Goal: Information Seeking & Learning: Find specific fact

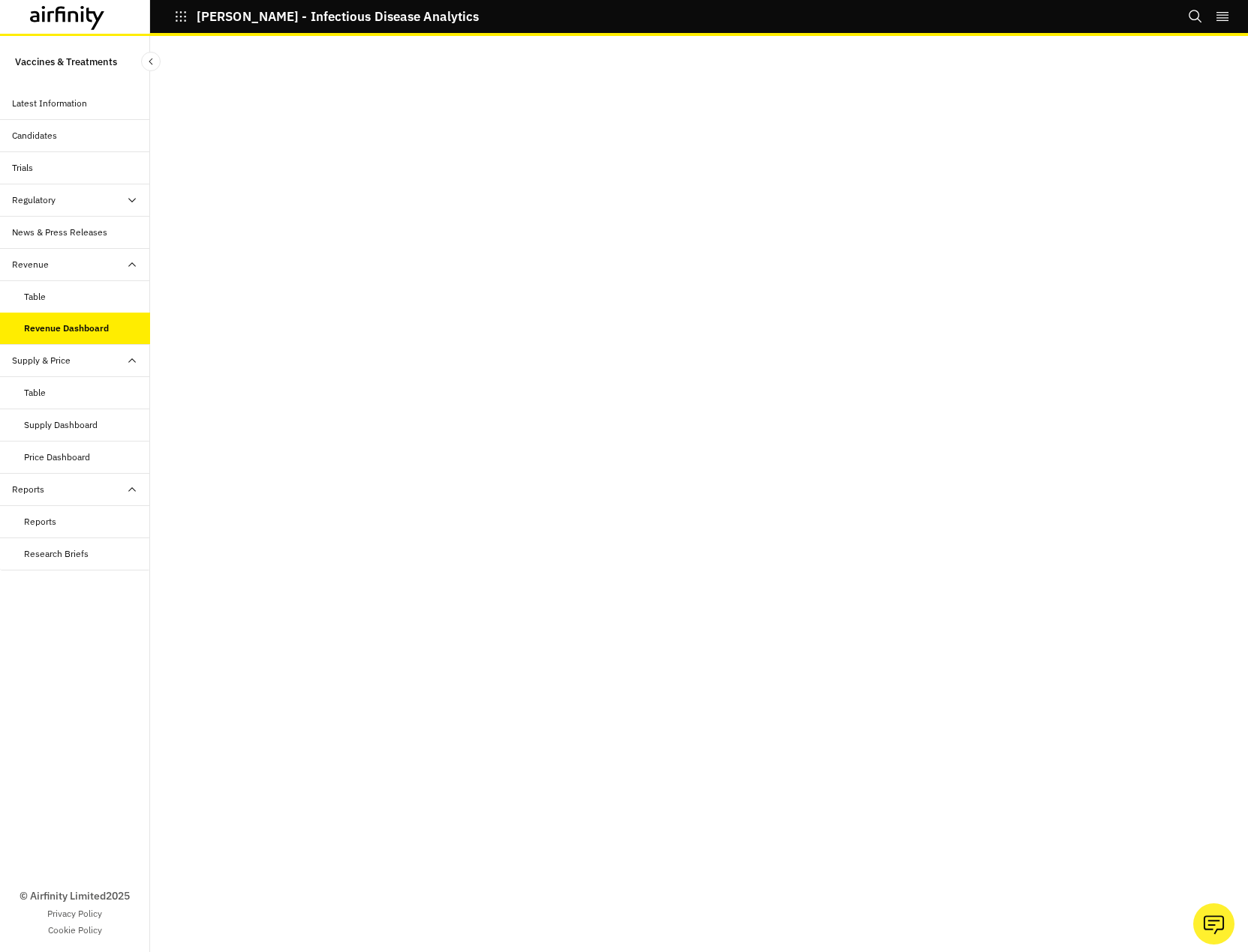
click at [61, 432] on div "Supply Dashboard" at bounding box center [60, 426] width 74 height 14
click at [49, 202] on div "Regulatory" at bounding box center [34, 200] width 43 height 14
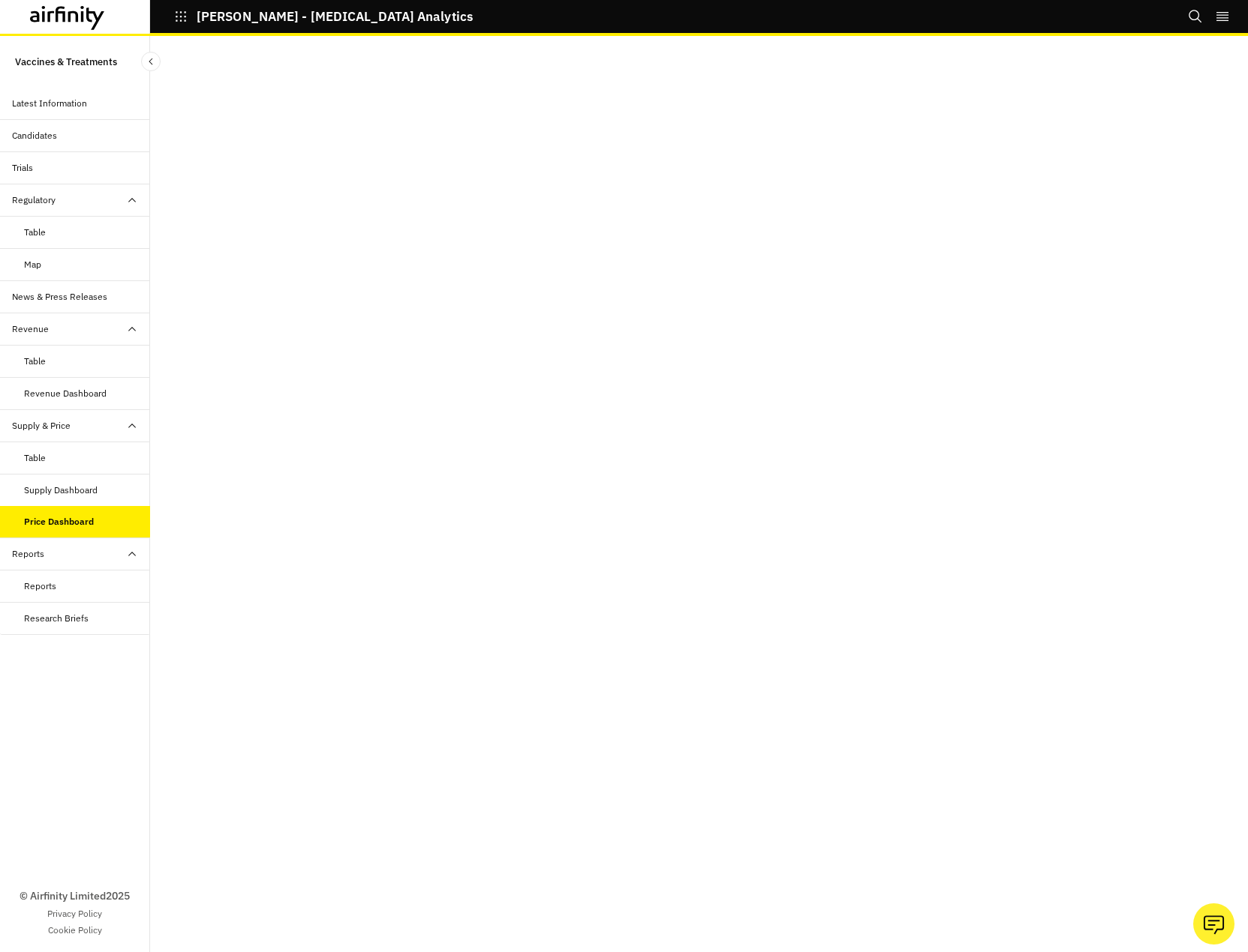
click at [46, 234] on div "Table" at bounding box center [87, 233] width 126 height 14
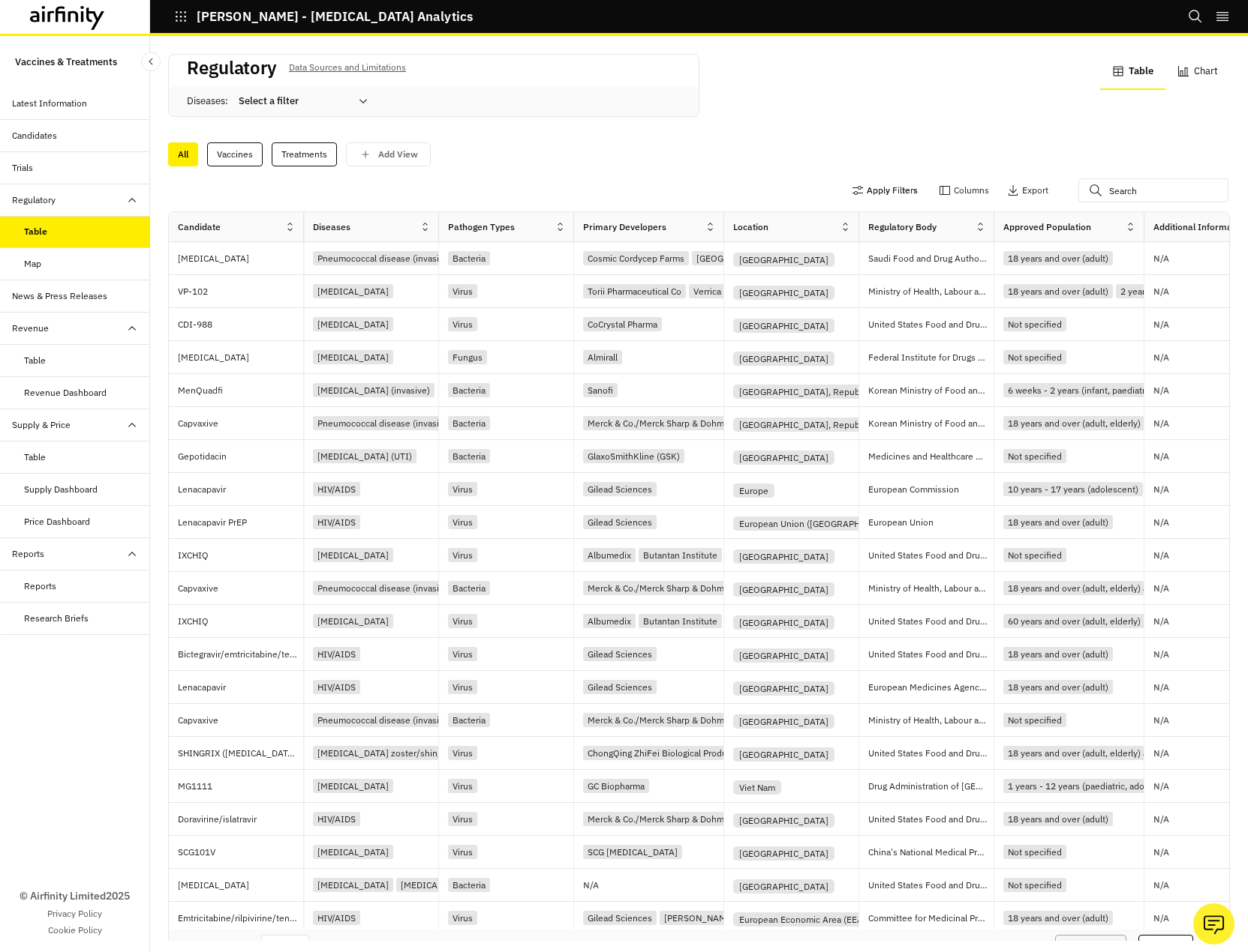
click at [874, 186] on button "Apply Filters" at bounding box center [884, 190] width 66 height 24
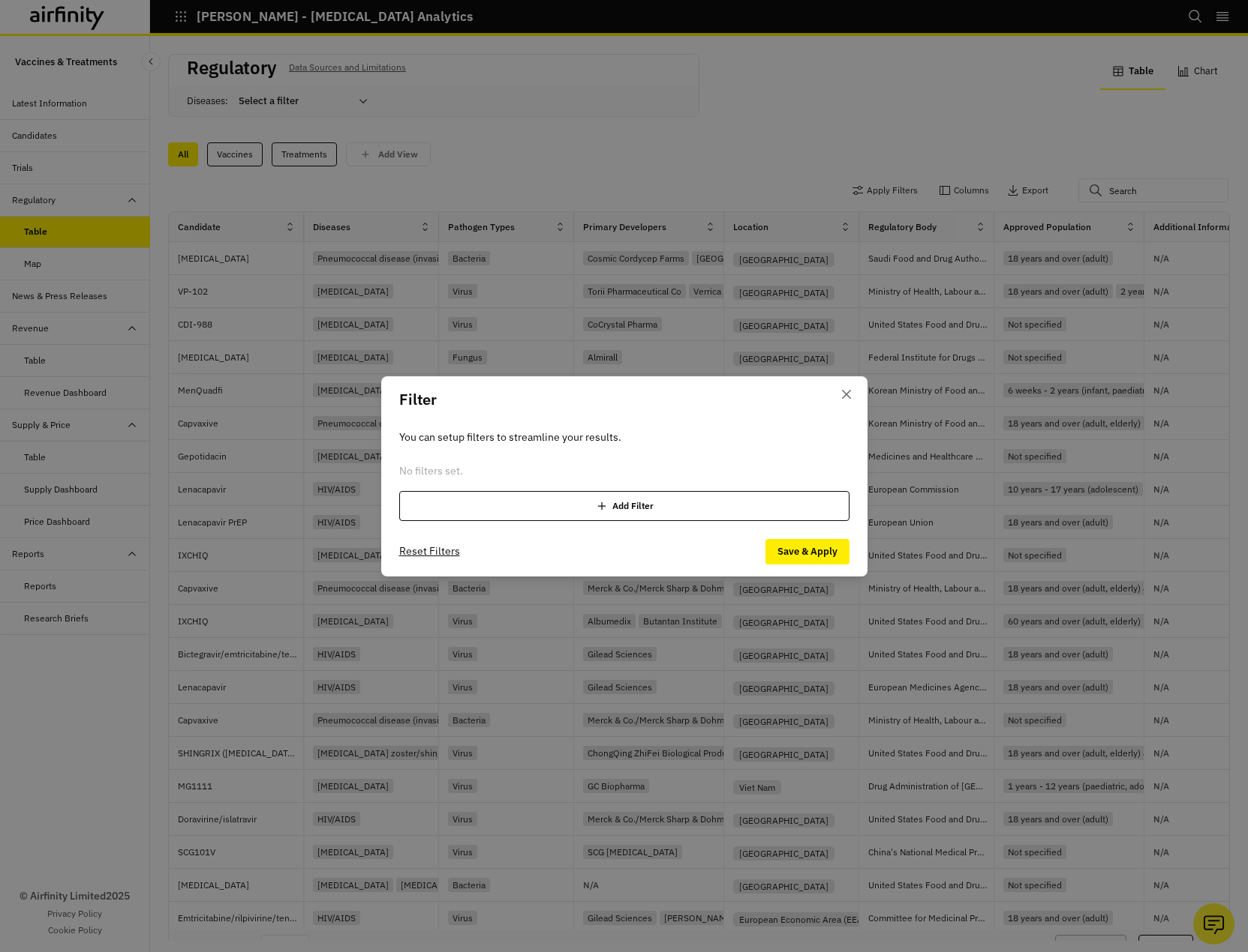
click at [562, 512] on div "Add Filter" at bounding box center [624, 506] width 451 height 30
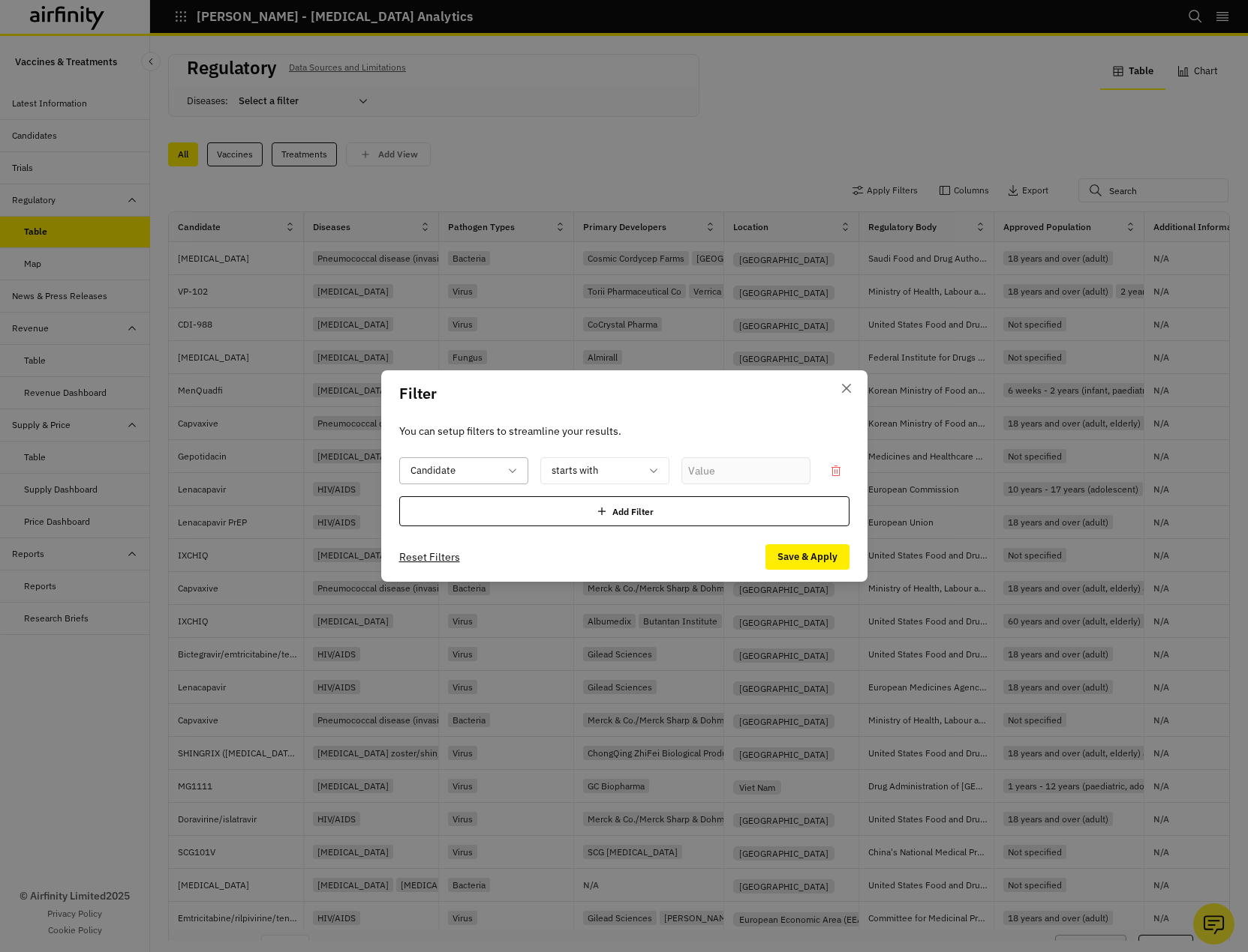
click at [472, 472] on div at bounding box center [454, 471] width 89 height 19
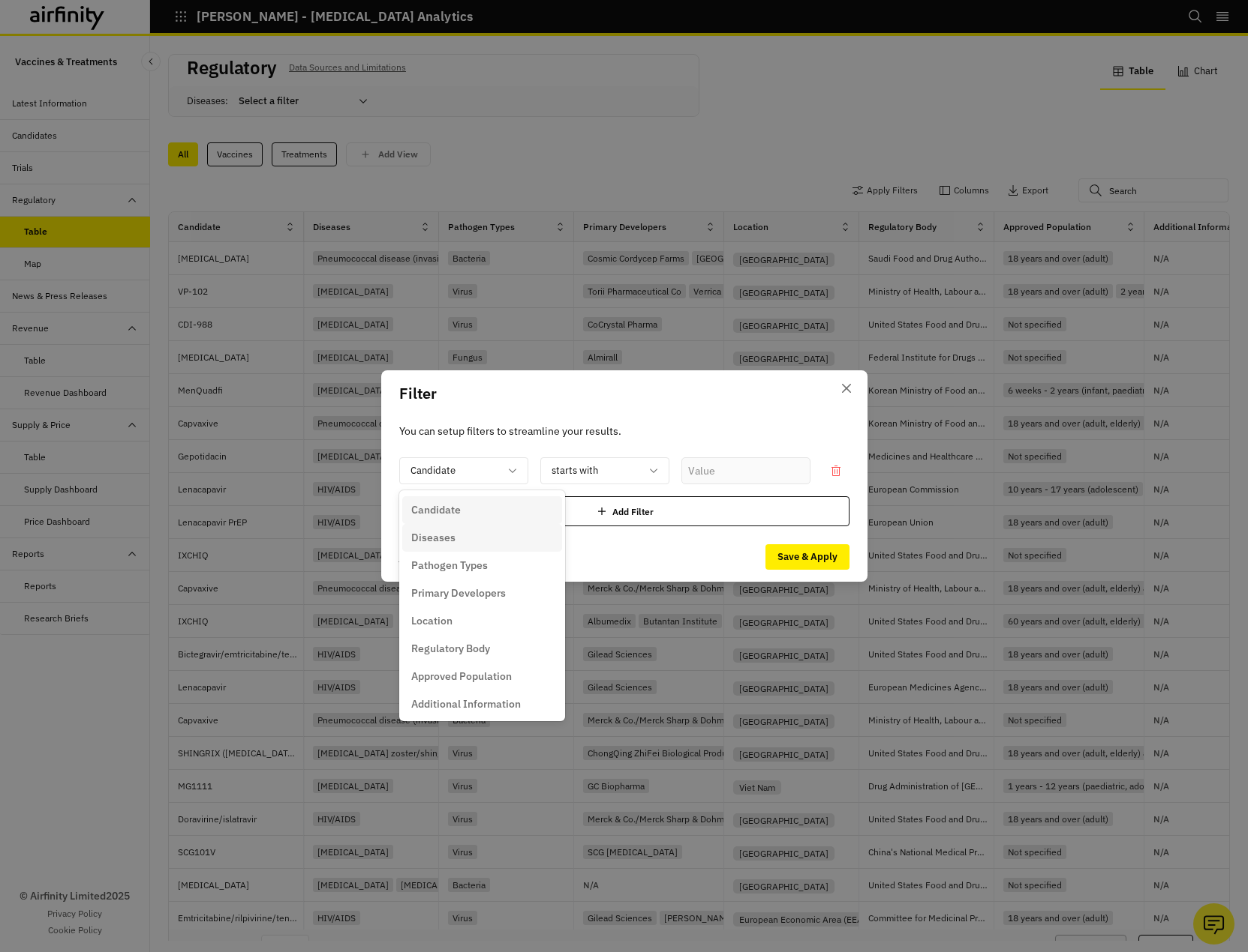
click at [452, 544] on p "Diseases" at bounding box center [433, 538] width 44 height 16
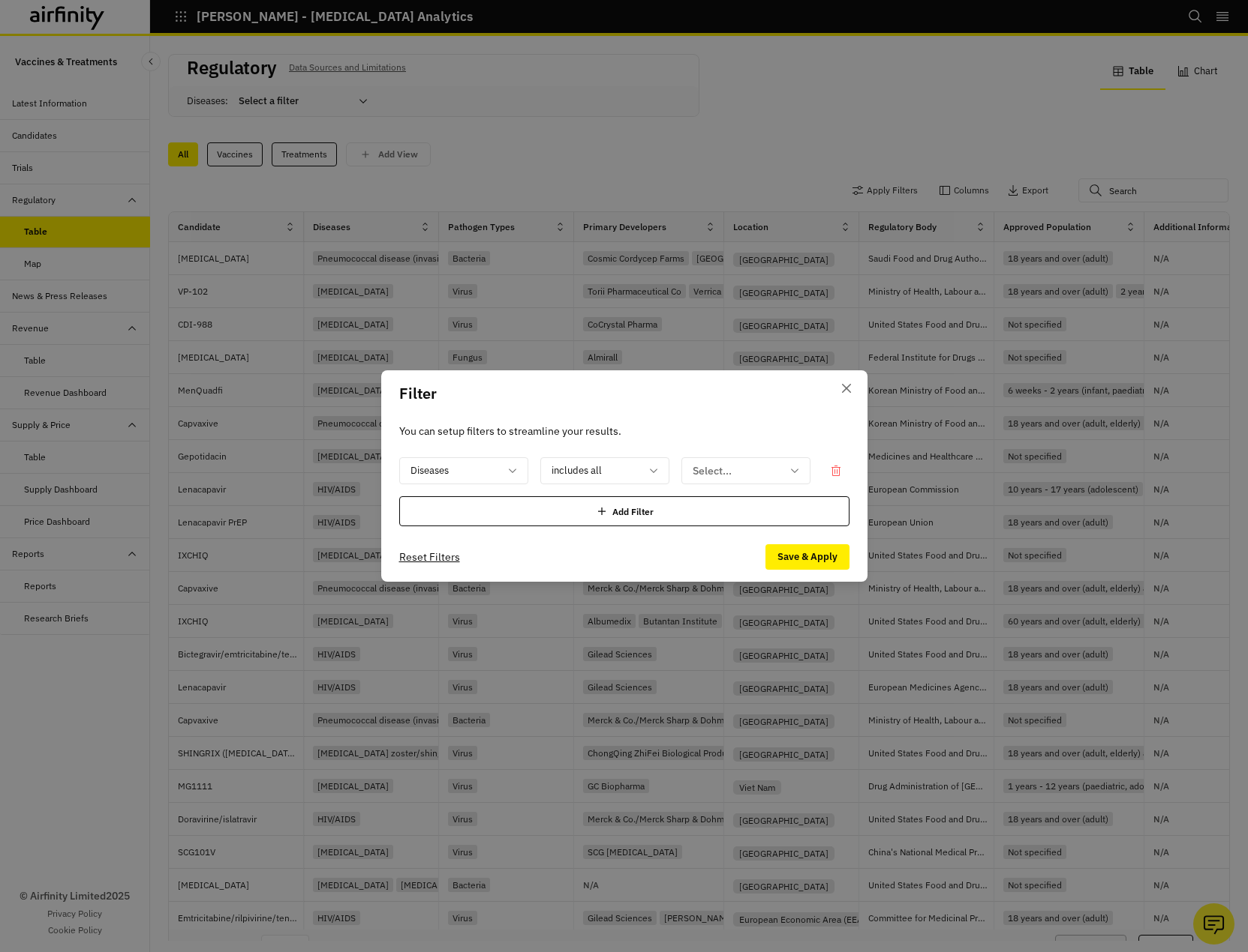
click at [459, 510] on div "Add Filter" at bounding box center [624, 511] width 451 height 30
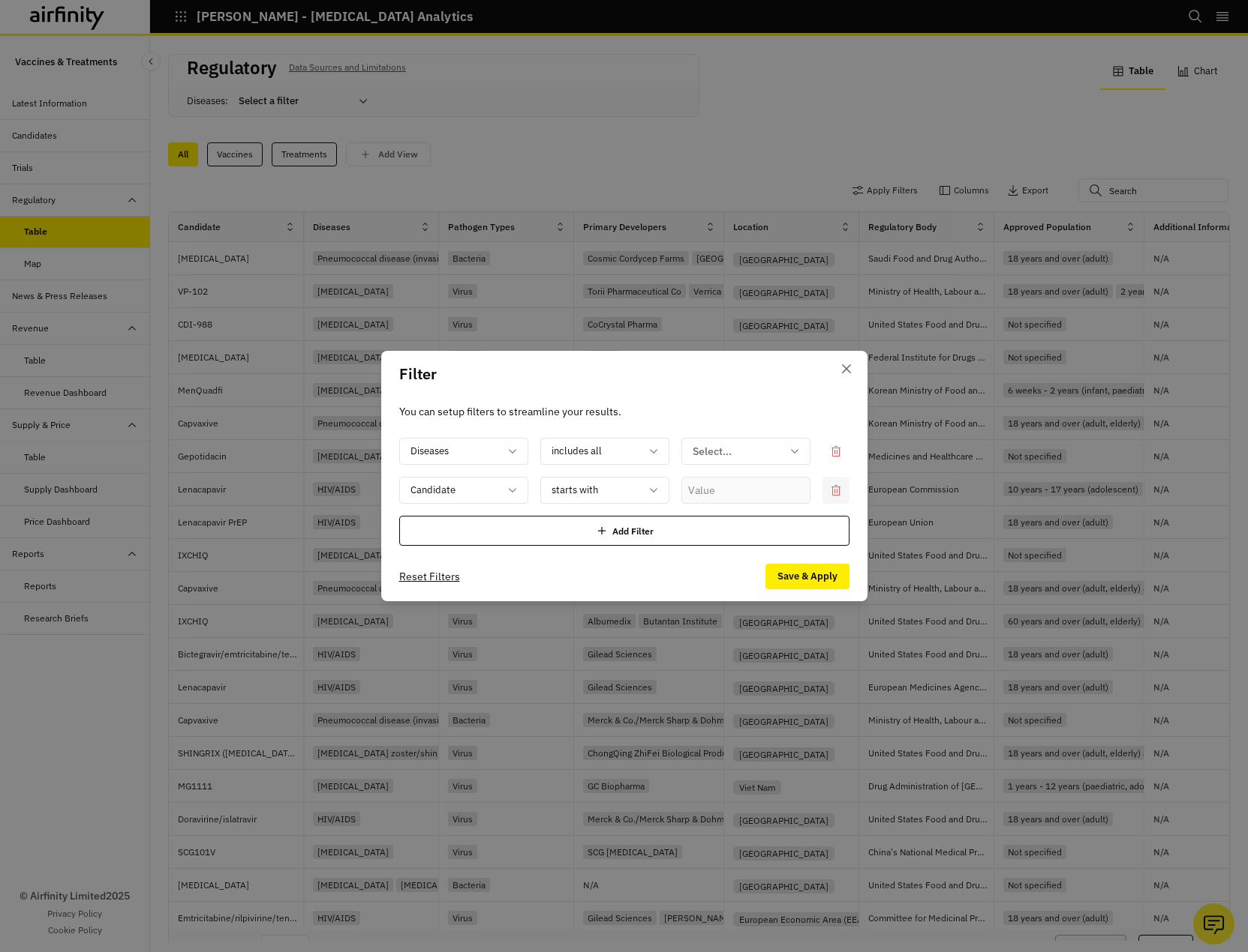
click at [842, 485] on div at bounding box center [835, 490] width 27 height 27
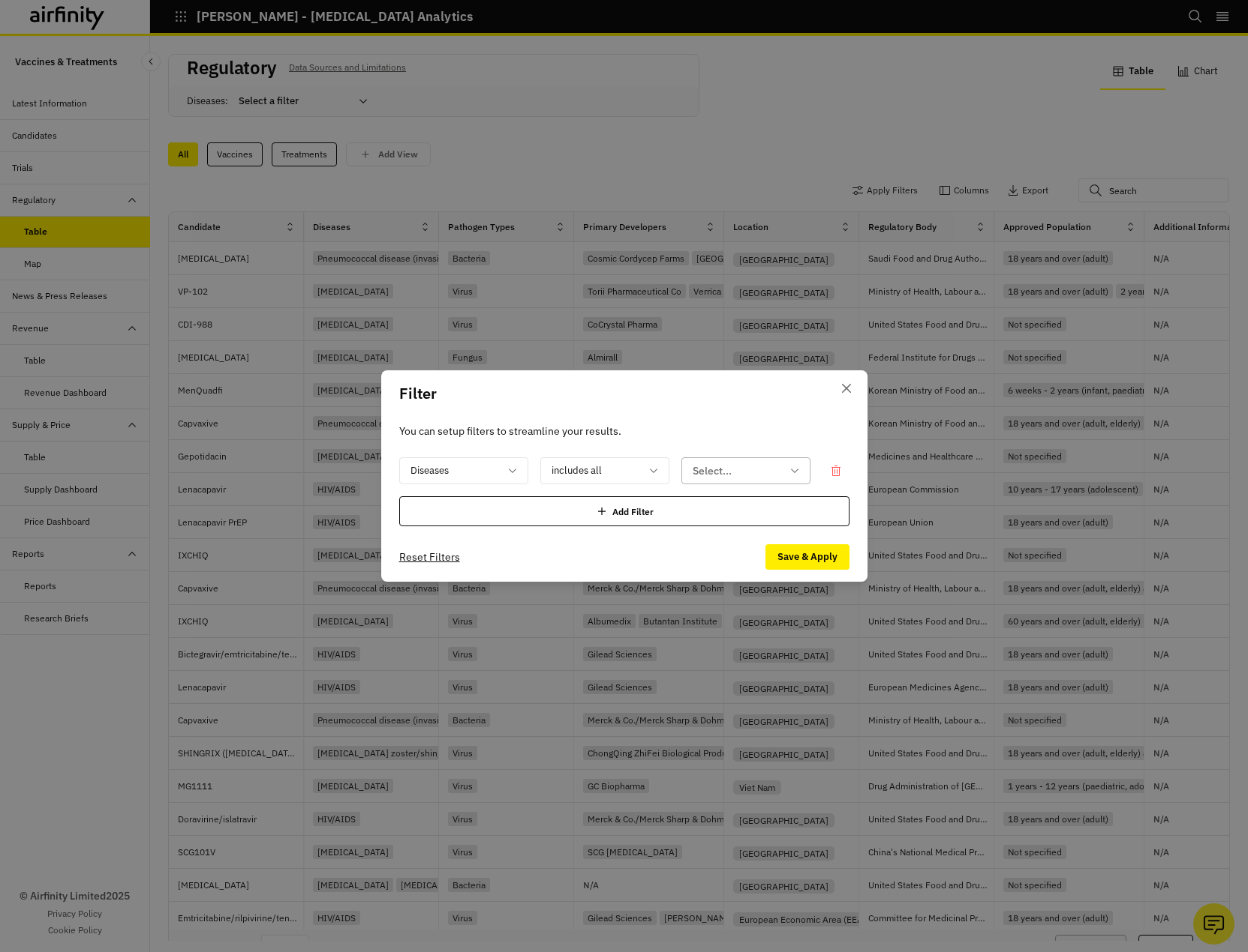
click at [729, 466] on div at bounding box center [736, 471] width 89 height 19
type input "lyme"
click at [733, 509] on p "Lyme disease" at bounding box center [734, 510] width 84 height 16
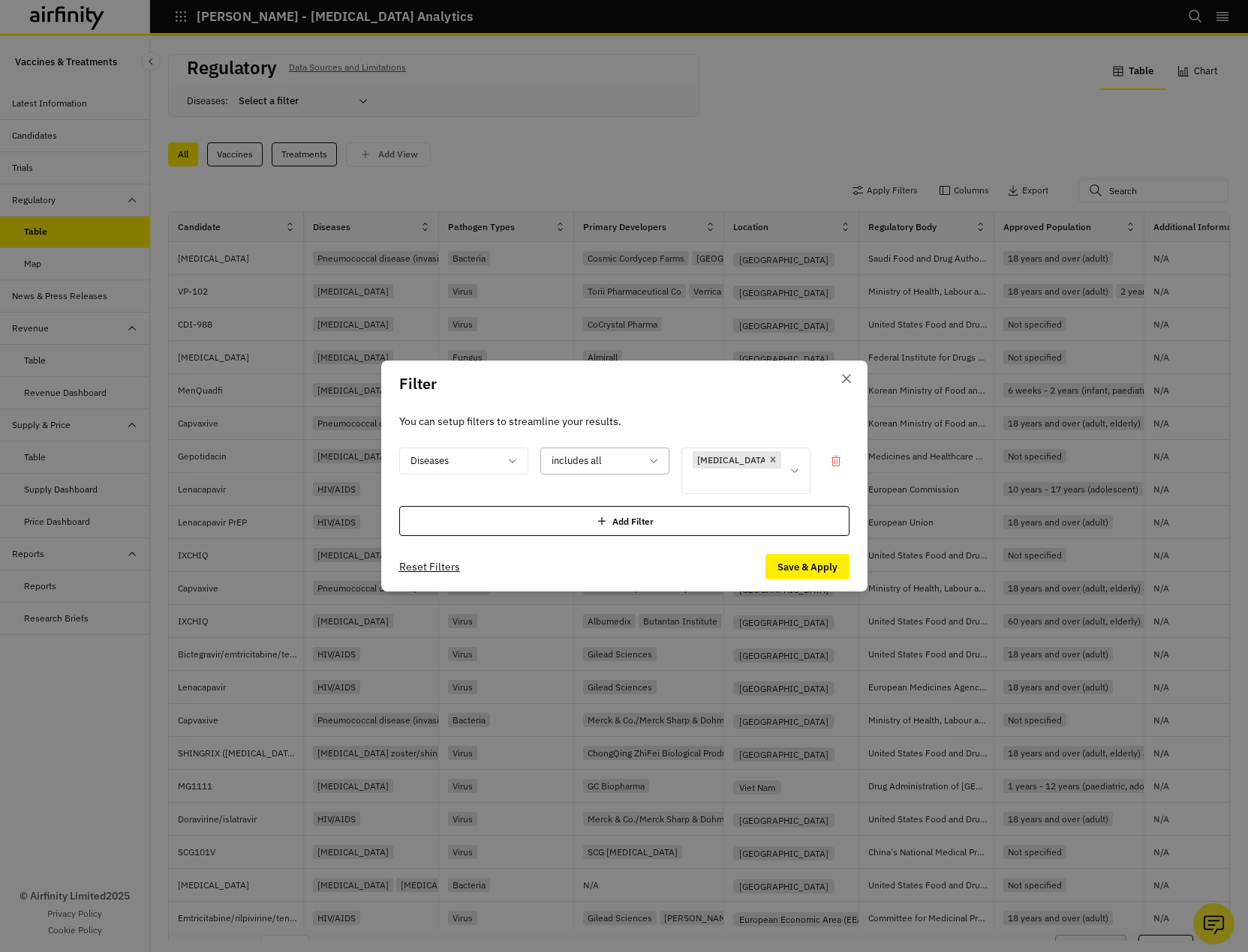
click at [605, 469] on div at bounding box center [595, 460] width 89 height 19
click at [784, 556] on button "Save & Apply" at bounding box center [806, 567] width 84 height 26
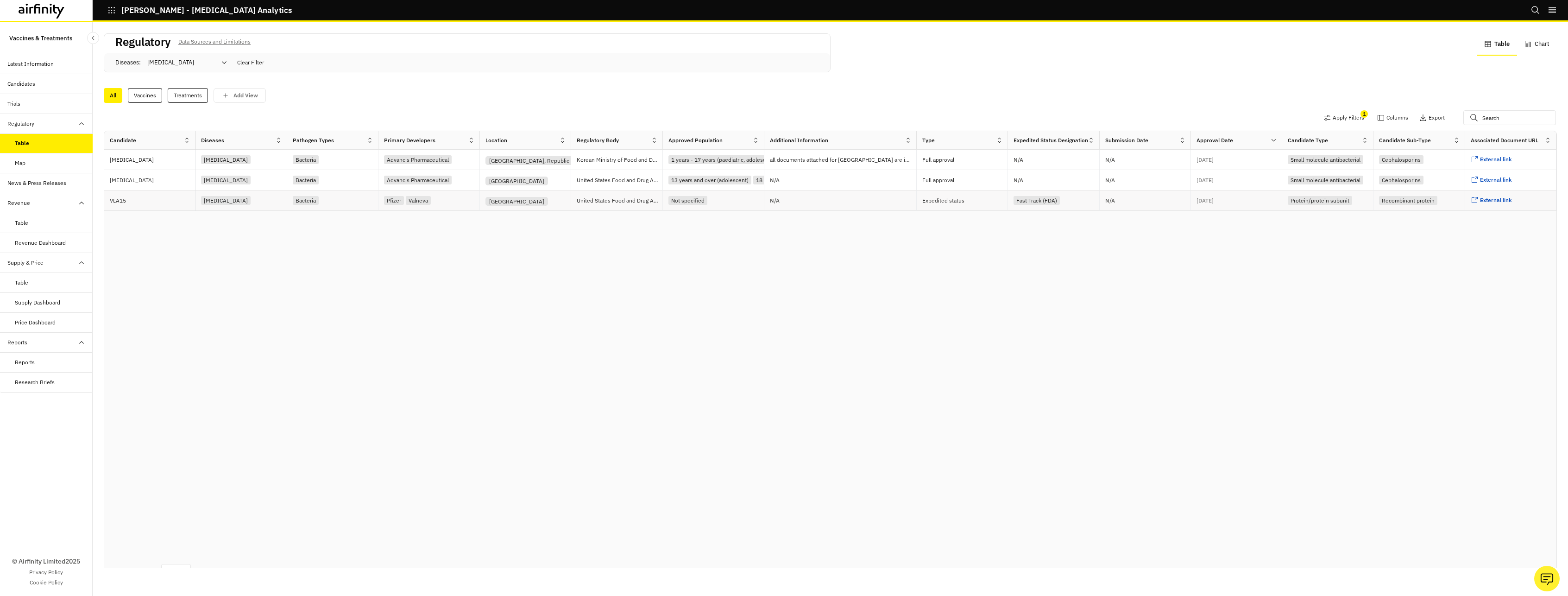
click at [133, 200] on p "VLA15" at bounding box center [152, 200] width 85 height 9
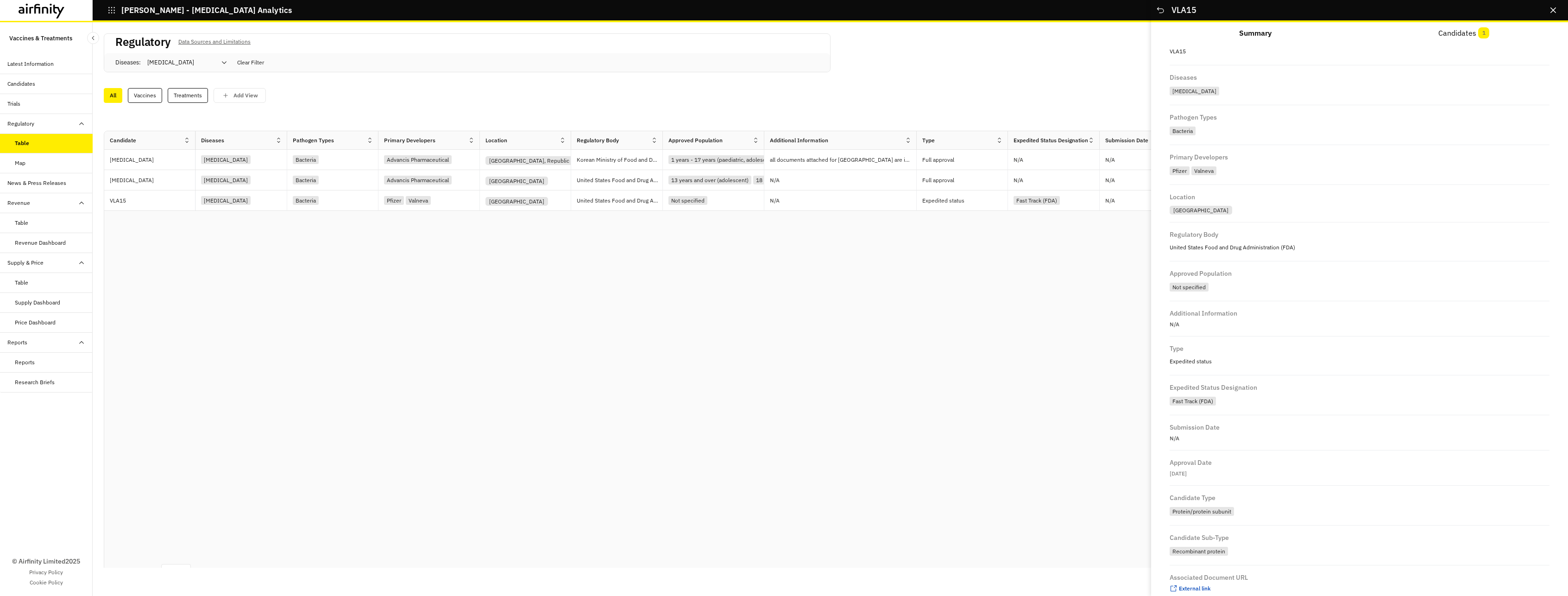
scroll to position [44, 0]
click at [770, 576] on span "External link ..." at bounding box center [1195, 573] width 32 height 9
